Goal: Transaction & Acquisition: Purchase product/service

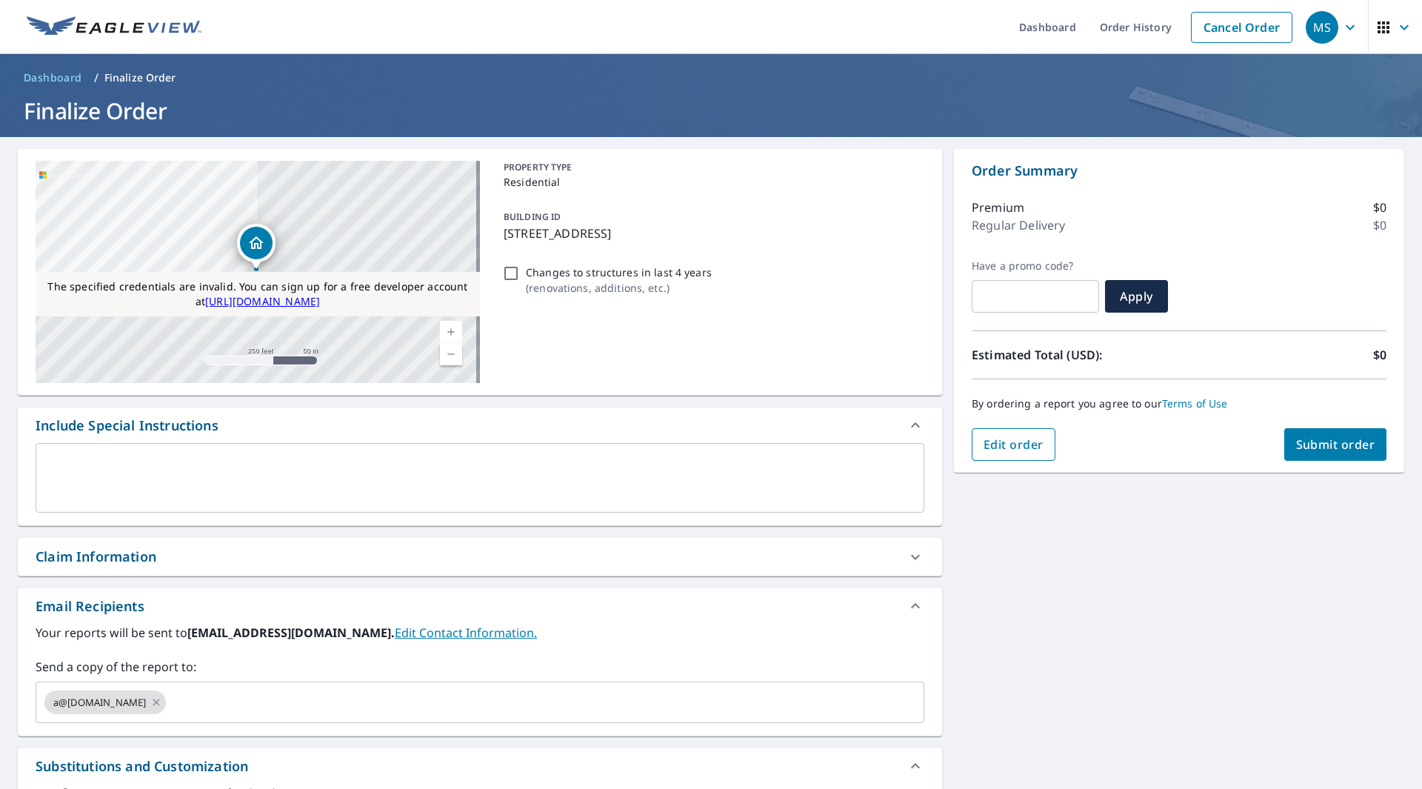
click at [1009, 450] on span "Edit order" at bounding box center [1013, 444] width 60 height 16
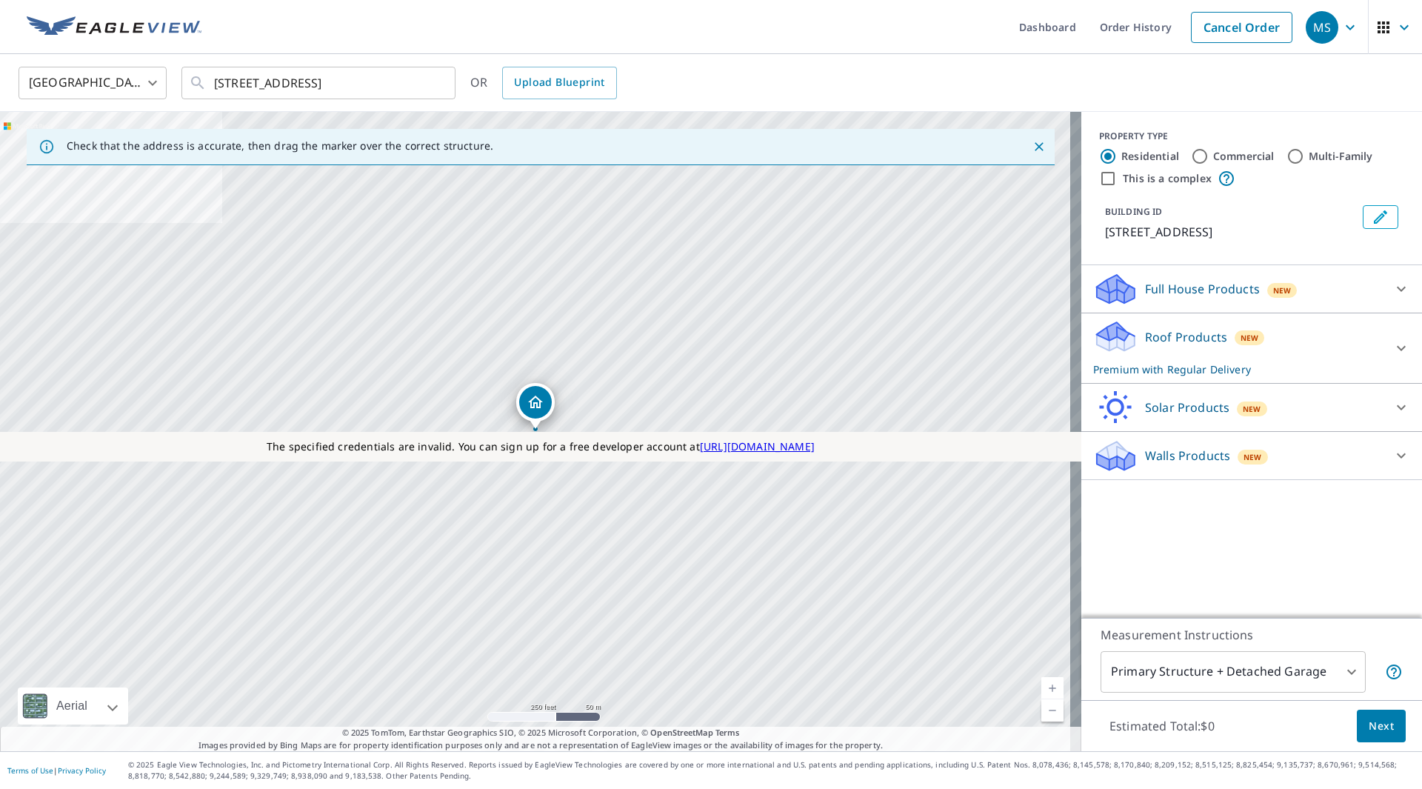
click at [1168, 336] on p "Roof Products" at bounding box center [1186, 337] width 82 height 18
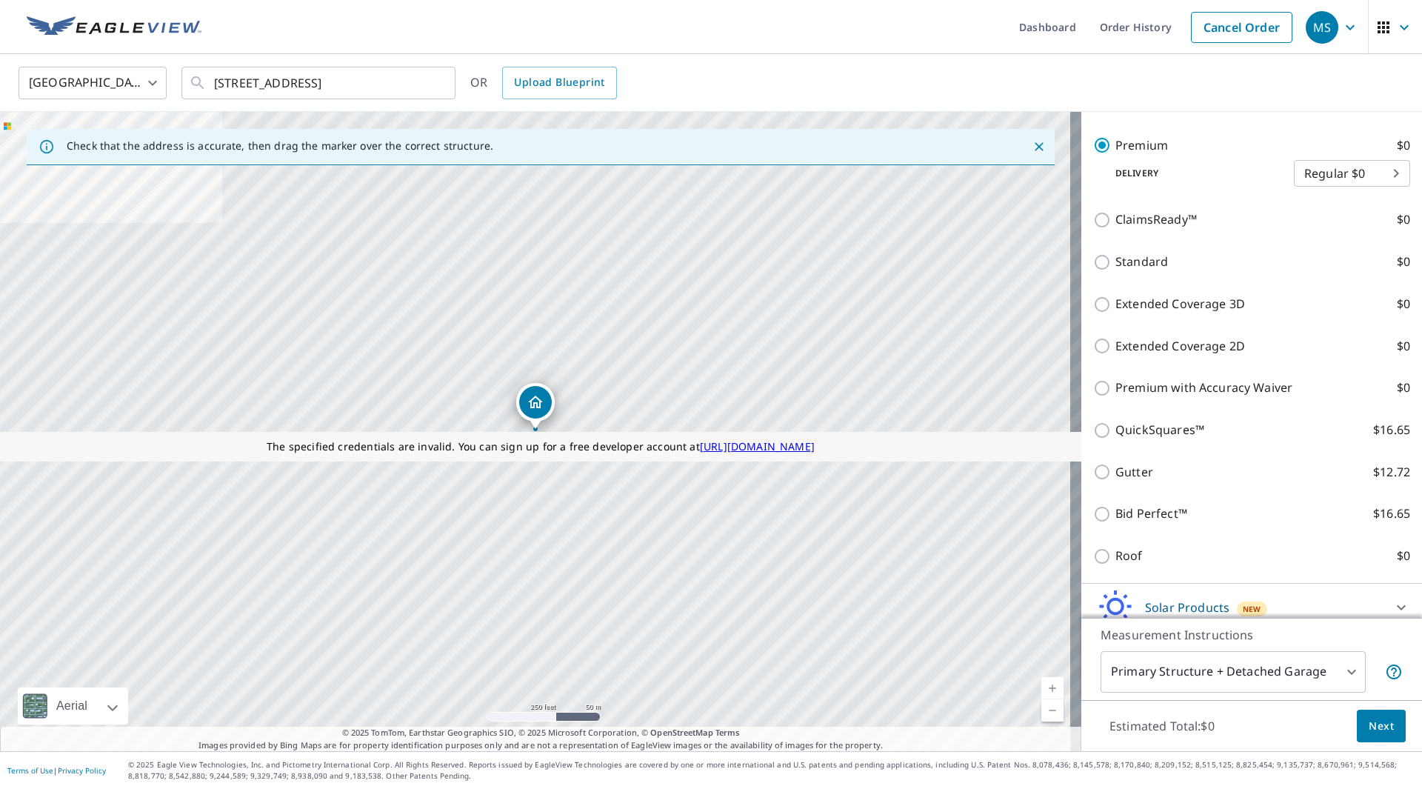
scroll to position [296, 0]
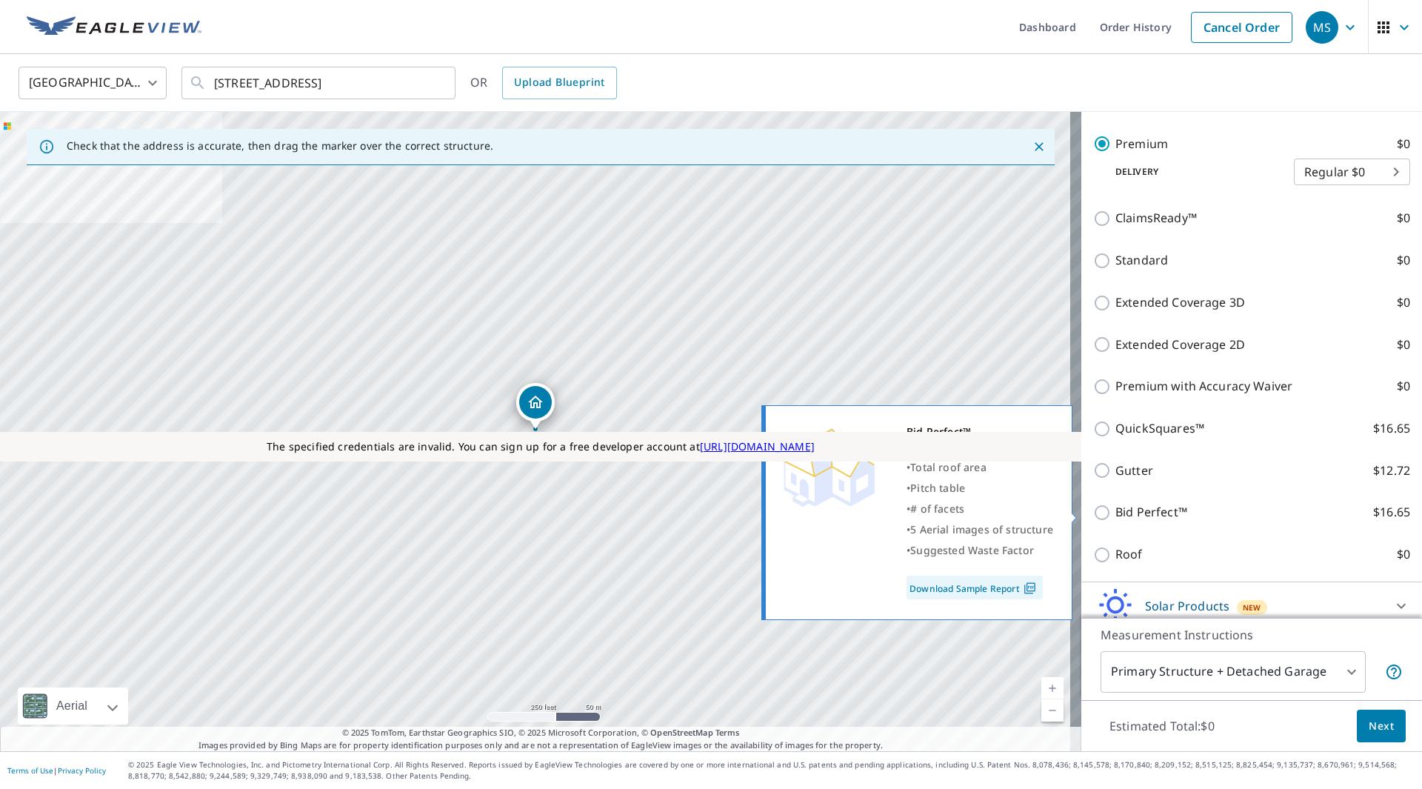
click at [1115, 511] on p "Bid Perfect™" at bounding box center [1151, 512] width 72 height 19
click at [1113, 511] on input "Bid Perfect™ $16.65" at bounding box center [1104, 512] width 22 height 18
checkbox input "true"
checkbox input "false"
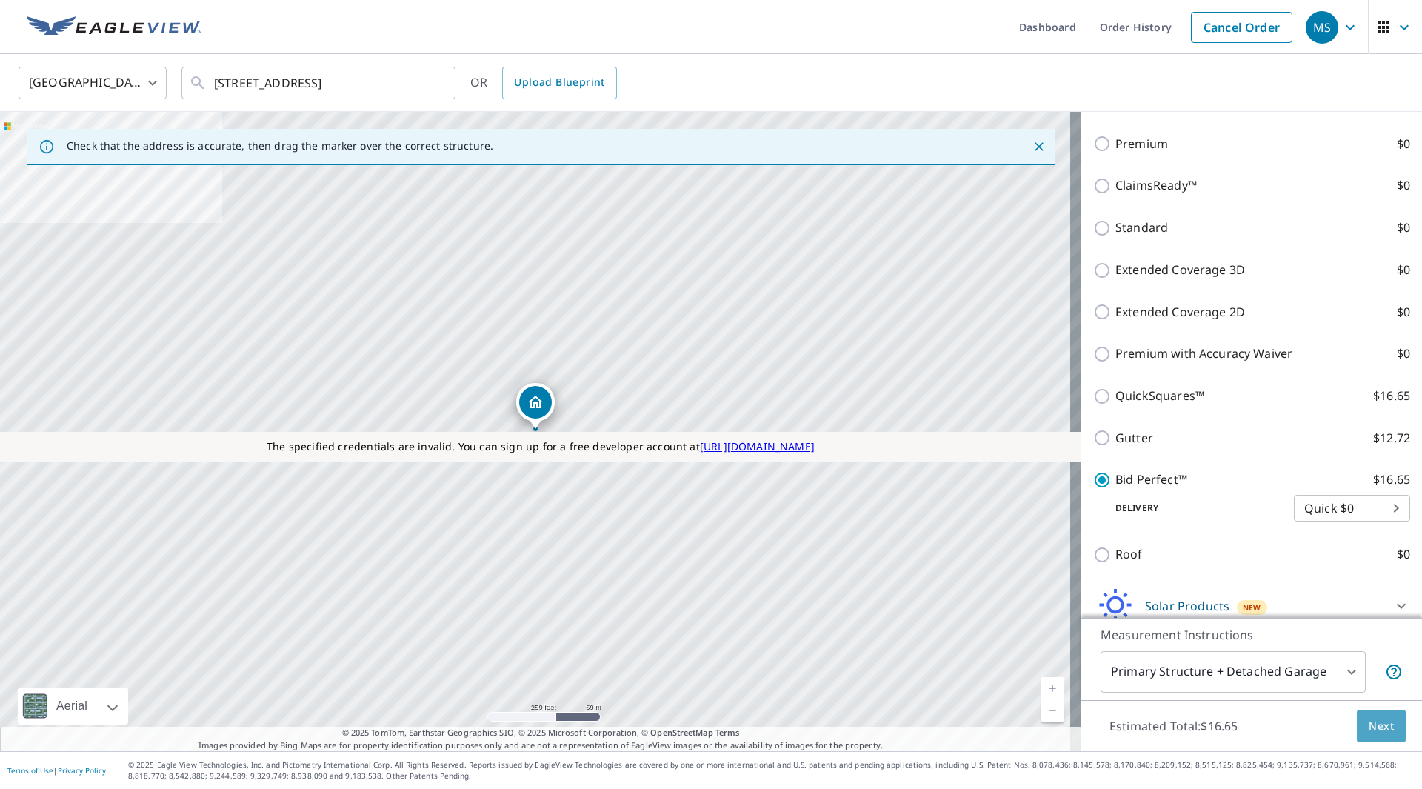
click at [1369, 723] on span "Next" at bounding box center [1380, 726] width 25 height 19
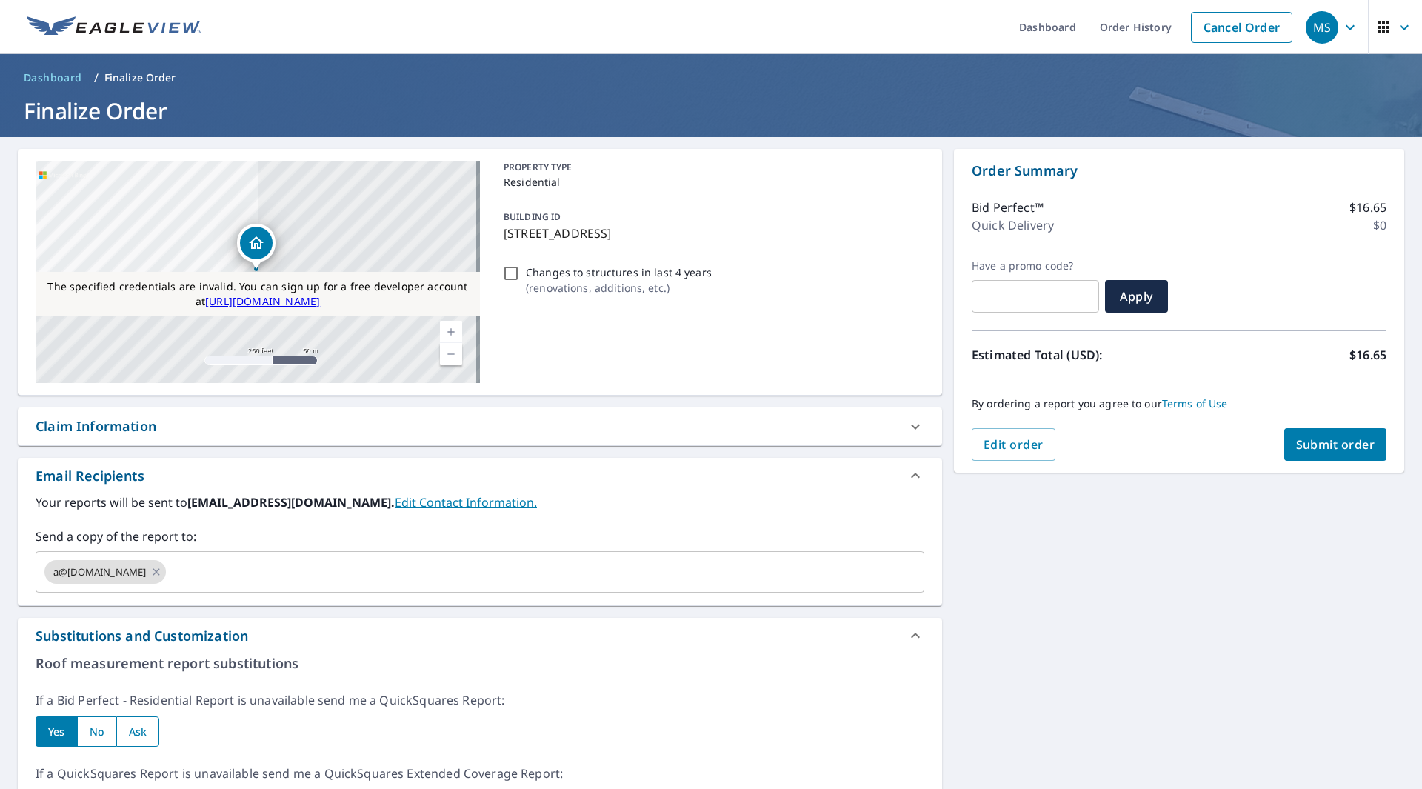
click at [1009, 462] on div "Order Summary Bid Perfect™ $16.65 Quick Delivery $0 Have a promo code? ​ Apply …" at bounding box center [1179, 311] width 450 height 324
click at [1008, 446] on span "Edit order" at bounding box center [1013, 444] width 60 height 16
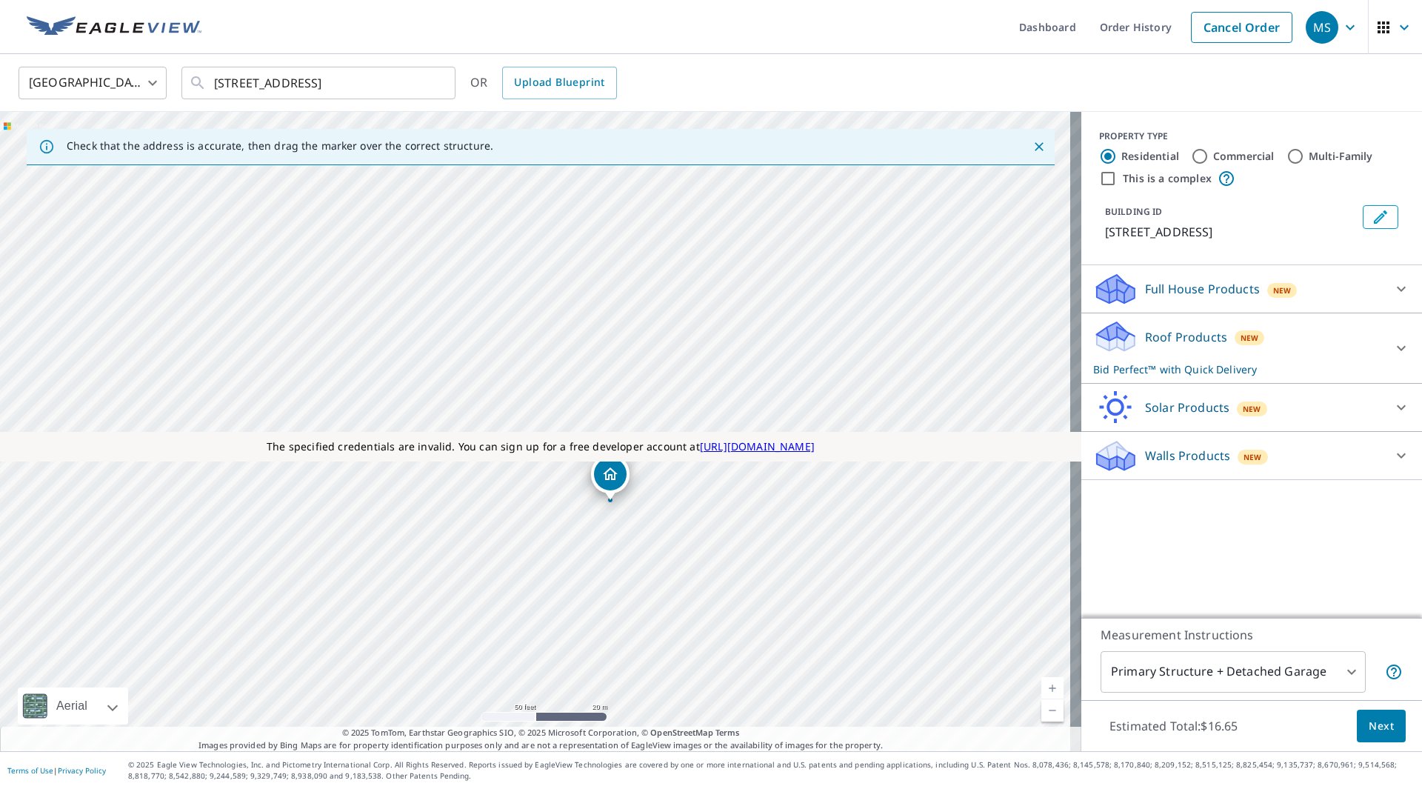
drag, startPoint x: 569, startPoint y: 523, endPoint x: 614, endPoint y: 472, distance: 67.6
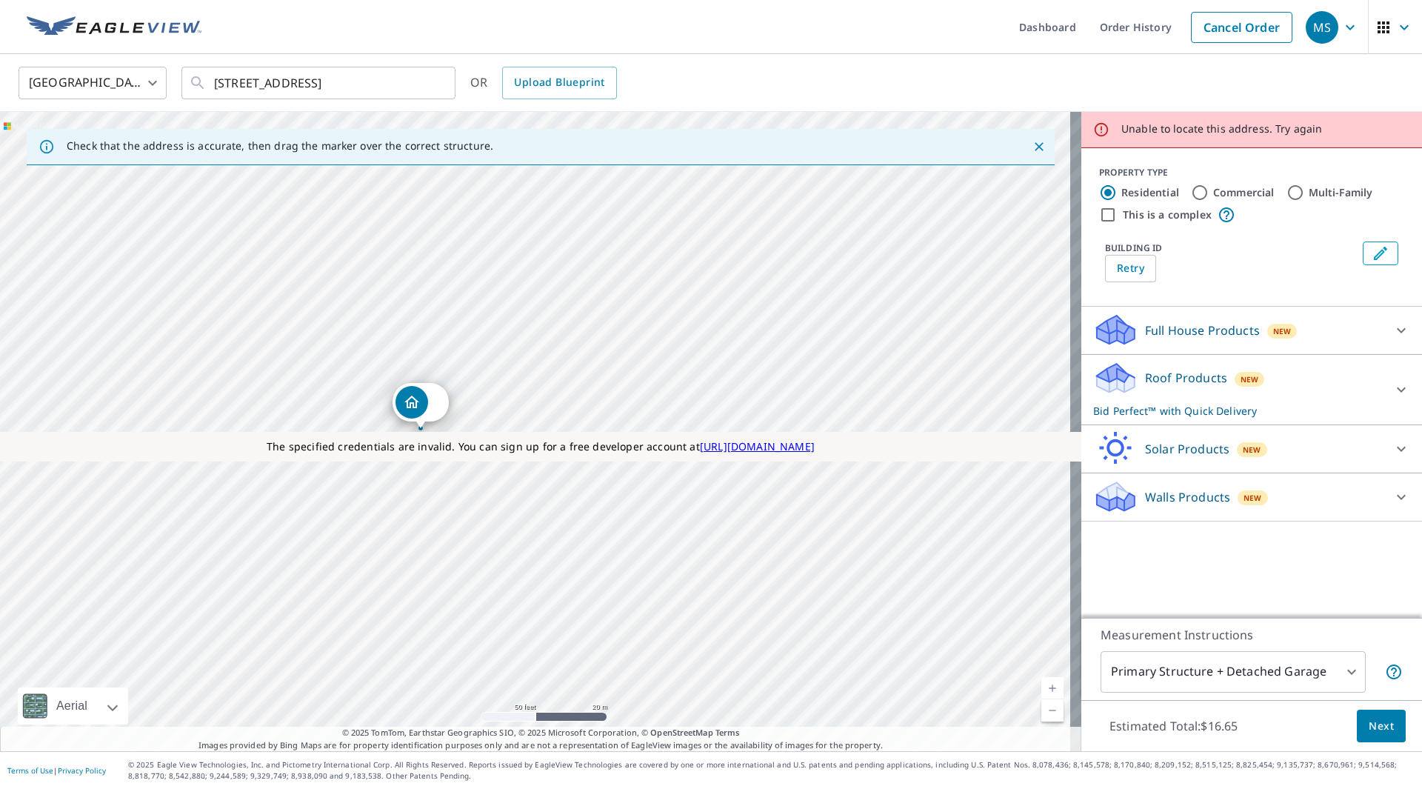
drag, startPoint x: 520, startPoint y: 398, endPoint x: 404, endPoint y: 396, distance: 115.5
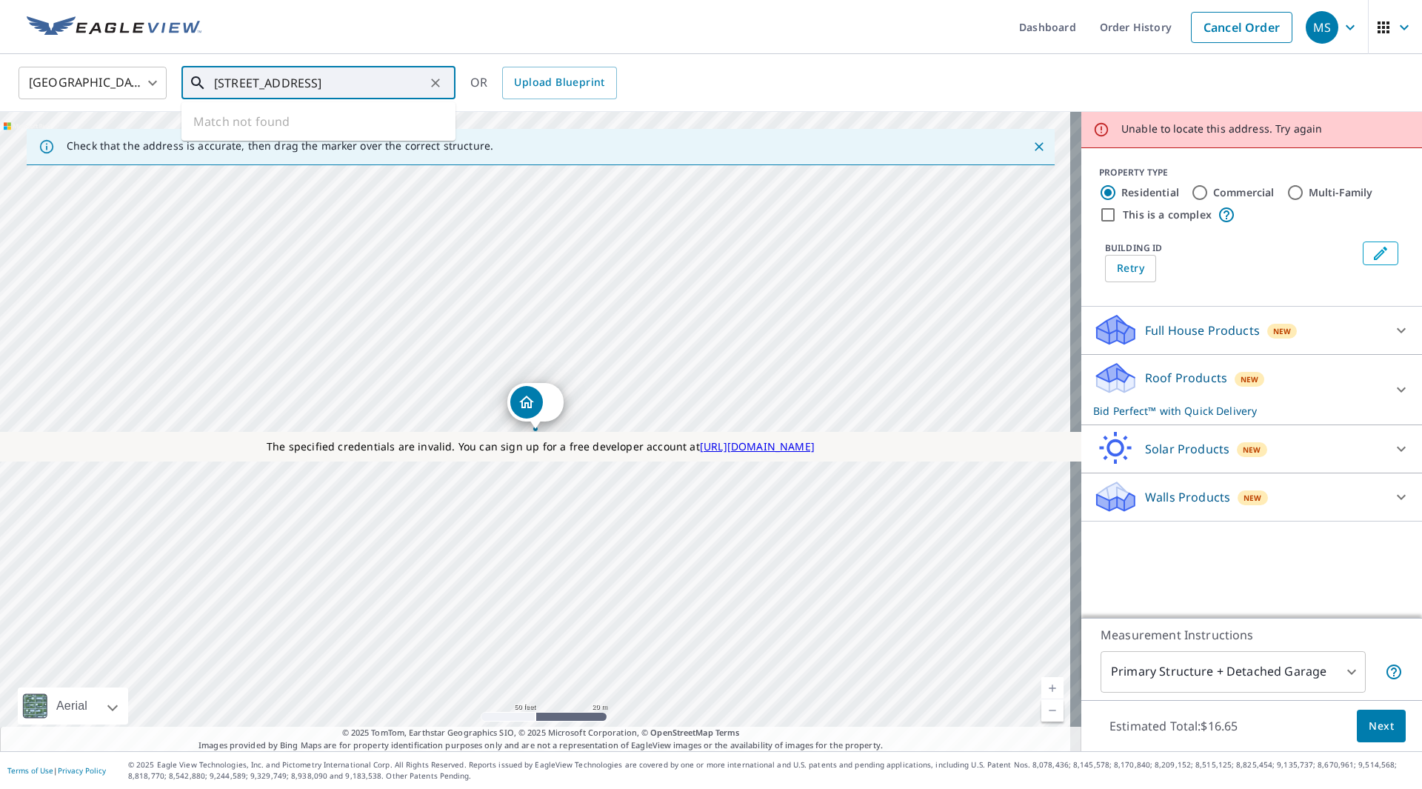
click at [394, 88] on input "[STREET_ADDRESS]" at bounding box center [319, 82] width 211 height 41
click at [440, 82] on icon "Clear" at bounding box center [435, 83] width 15 height 15
click at [324, 82] on input "text" at bounding box center [319, 82] width 211 height 41
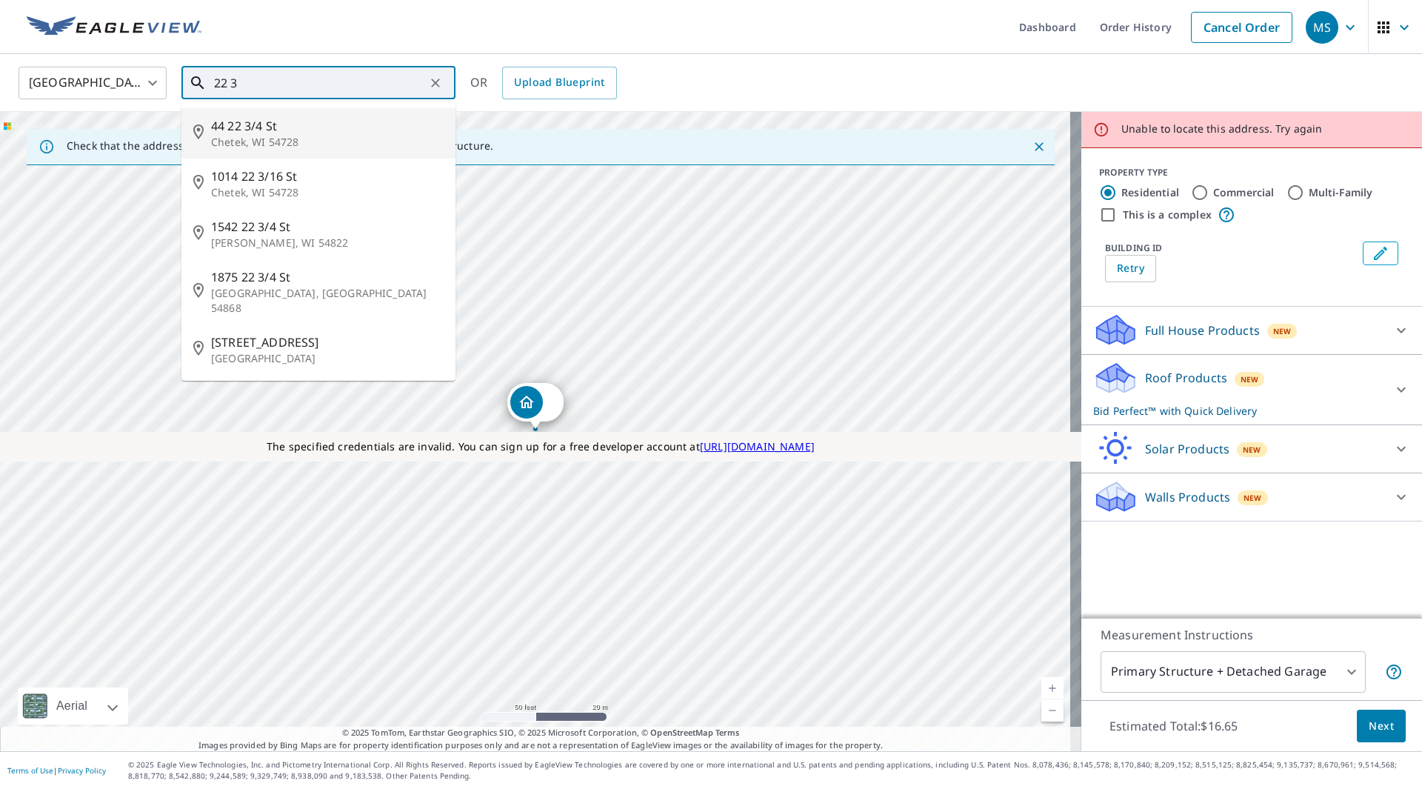
click at [308, 129] on span "44 22 3/4 St" at bounding box center [327, 126] width 232 height 18
type input "44 [STREET_ADDRESS]"
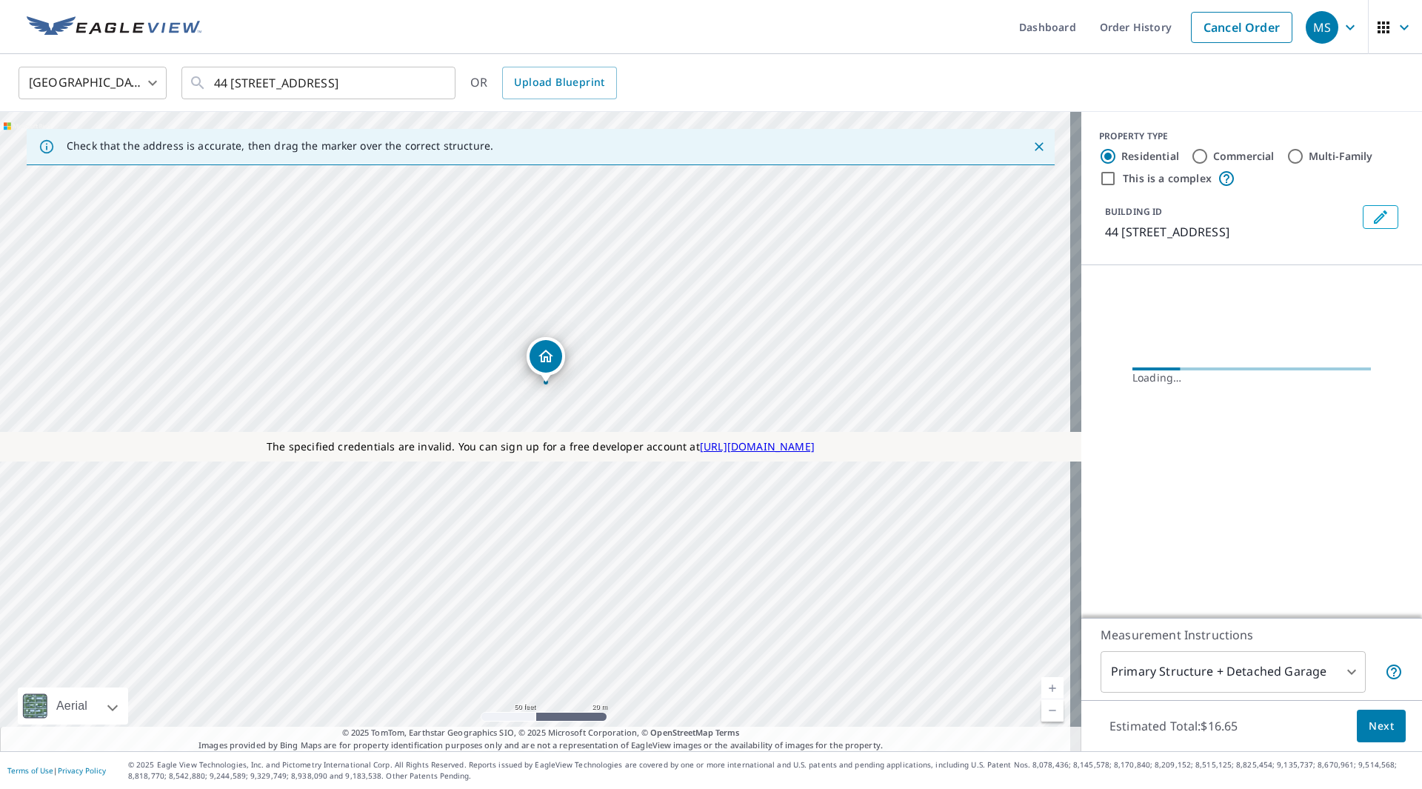
drag, startPoint x: 543, startPoint y: 397, endPoint x: 554, endPoint y: 349, distance: 48.5
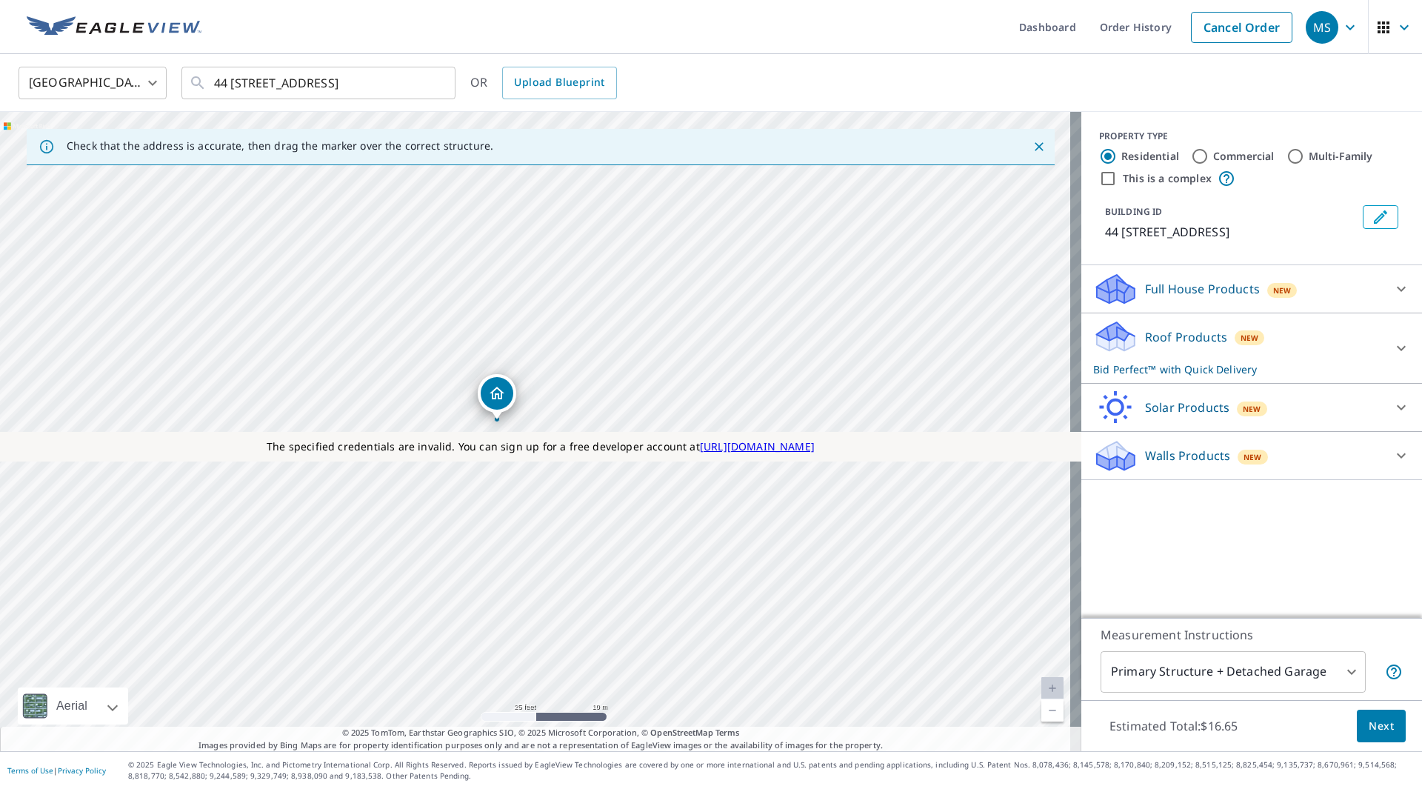
click at [1159, 336] on p "Roof Products" at bounding box center [1186, 337] width 82 height 18
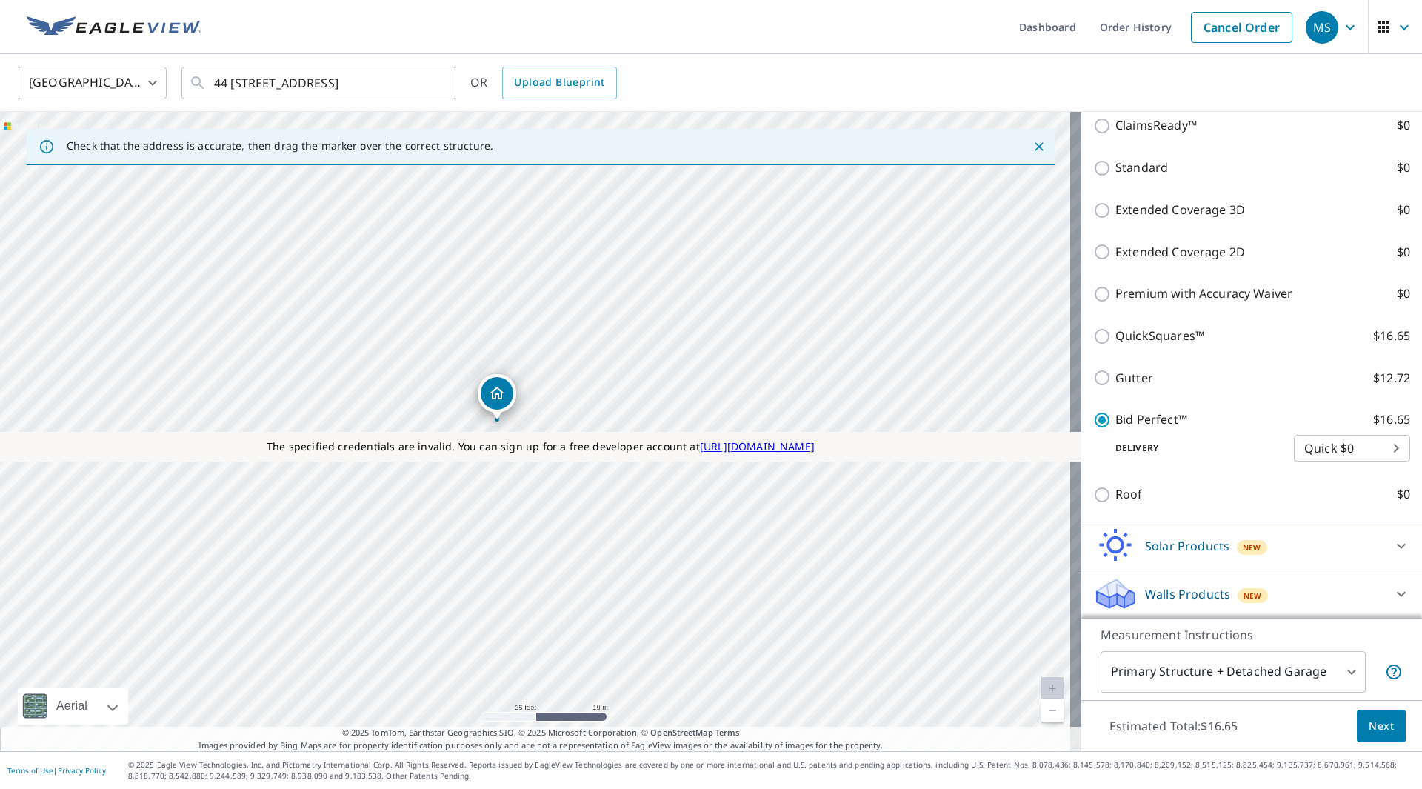
scroll to position [357, 0]
click at [1370, 724] on span "Next" at bounding box center [1380, 726] width 25 height 19
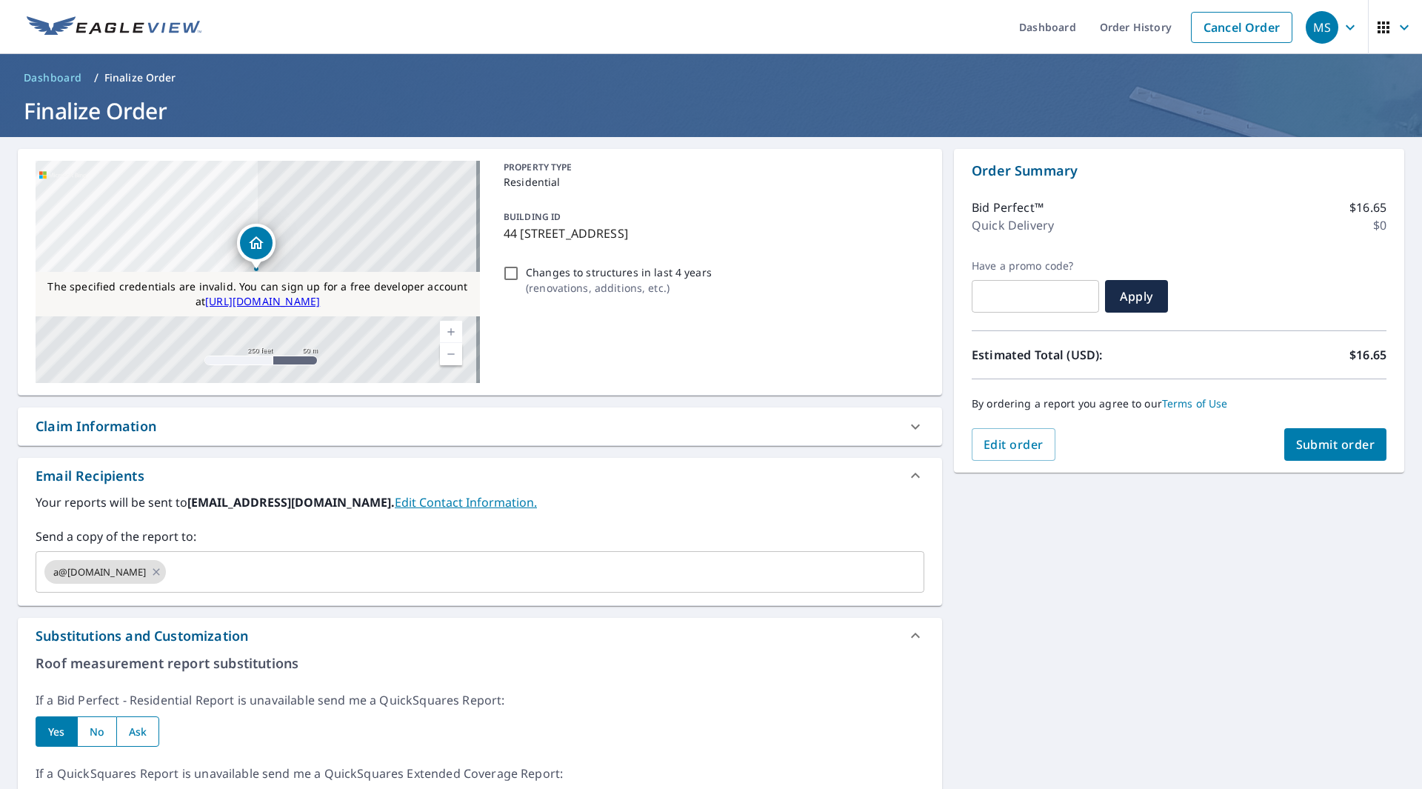
click at [1306, 448] on span "Submit order" at bounding box center [1335, 444] width 79 height 16
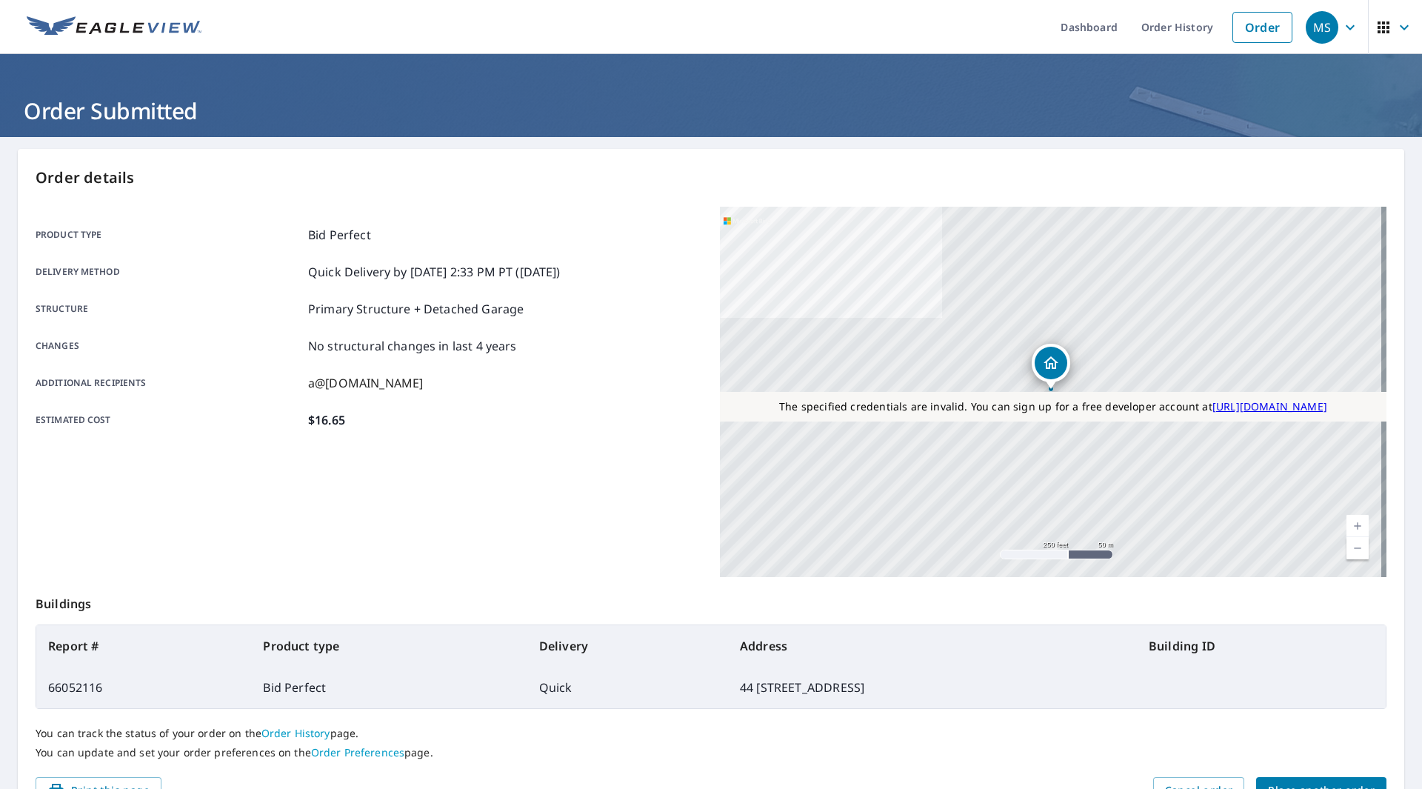
click at [104, 683] on td "66052116" at bounding box center [143, 686] width 215 height 41
click at [93, 683] on td "66052116" at bounding box center [143, 686] width 215 height 41
copy td "66052116"
